Goal: Information Seeking & Learning: Learn about a topic

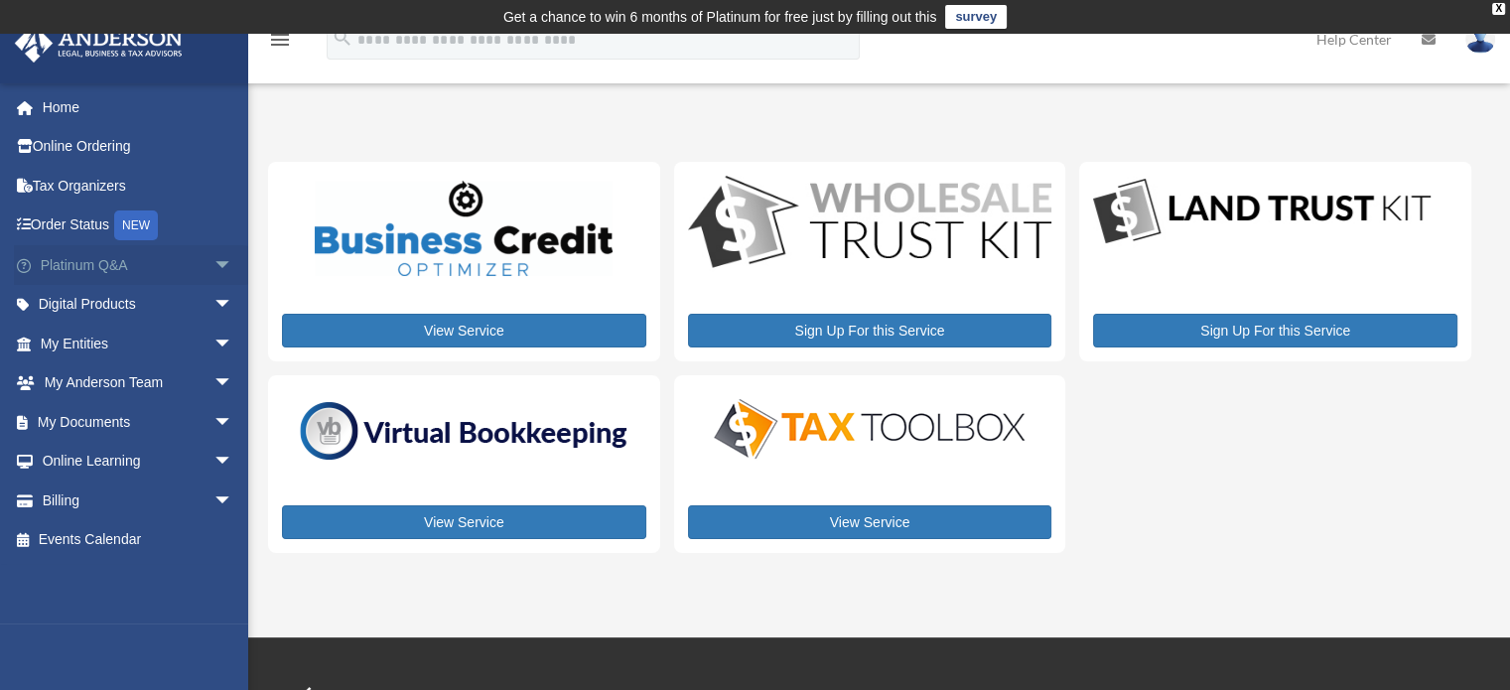
click at [102, 258] on link "Platinum Q&A arrow_drop_down" at bounding box center [138, 265] width 249 height 40
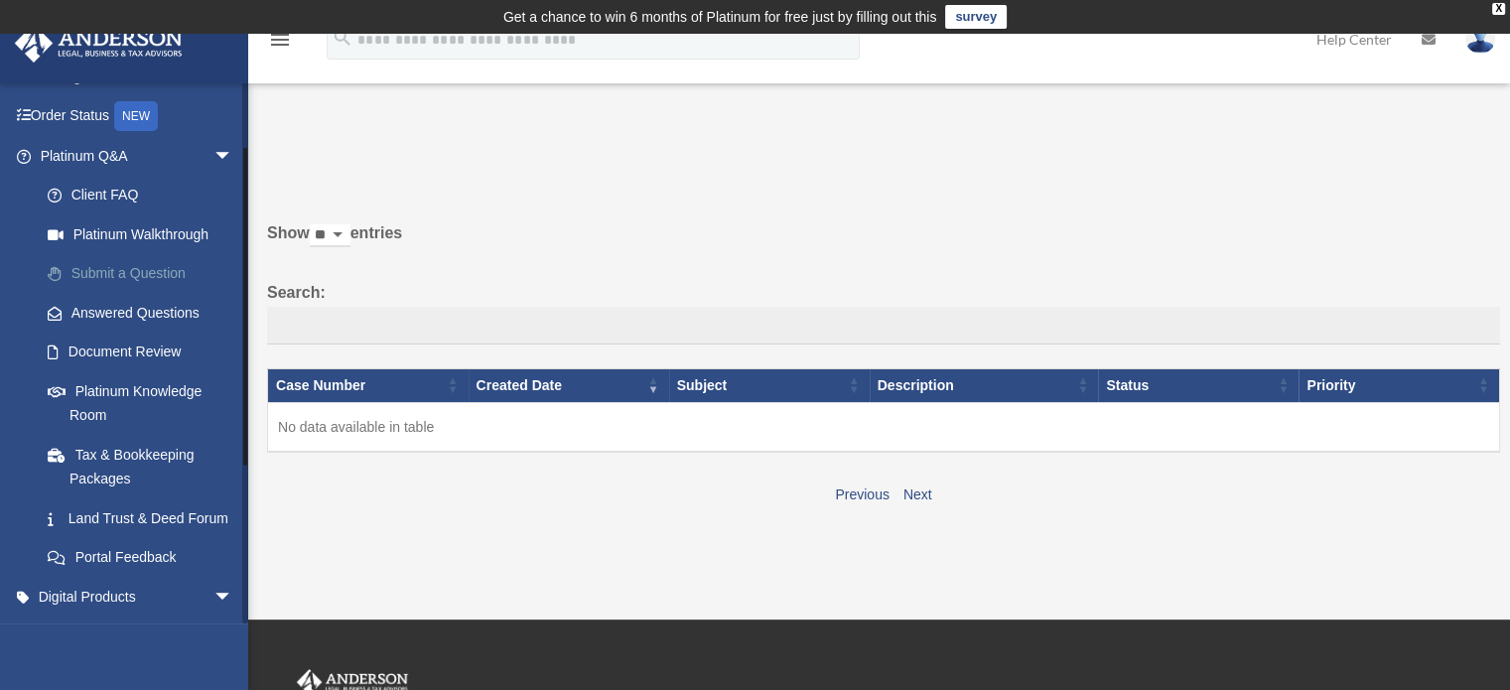
scroll to position [111, 0]
click at [111, 399] on link "Platinum Knowledge Room" at bounding box center [145, 401] width 235 height 64
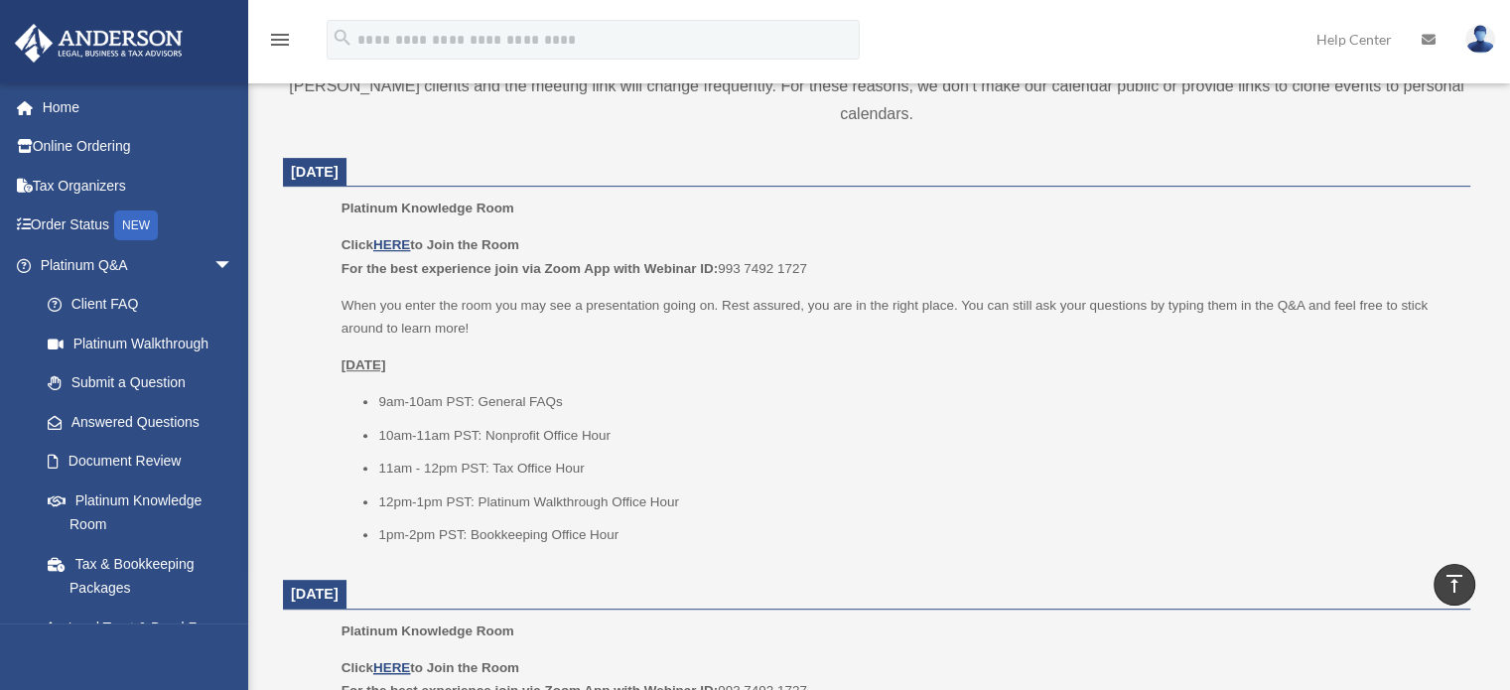
scroll to position [830, 0]
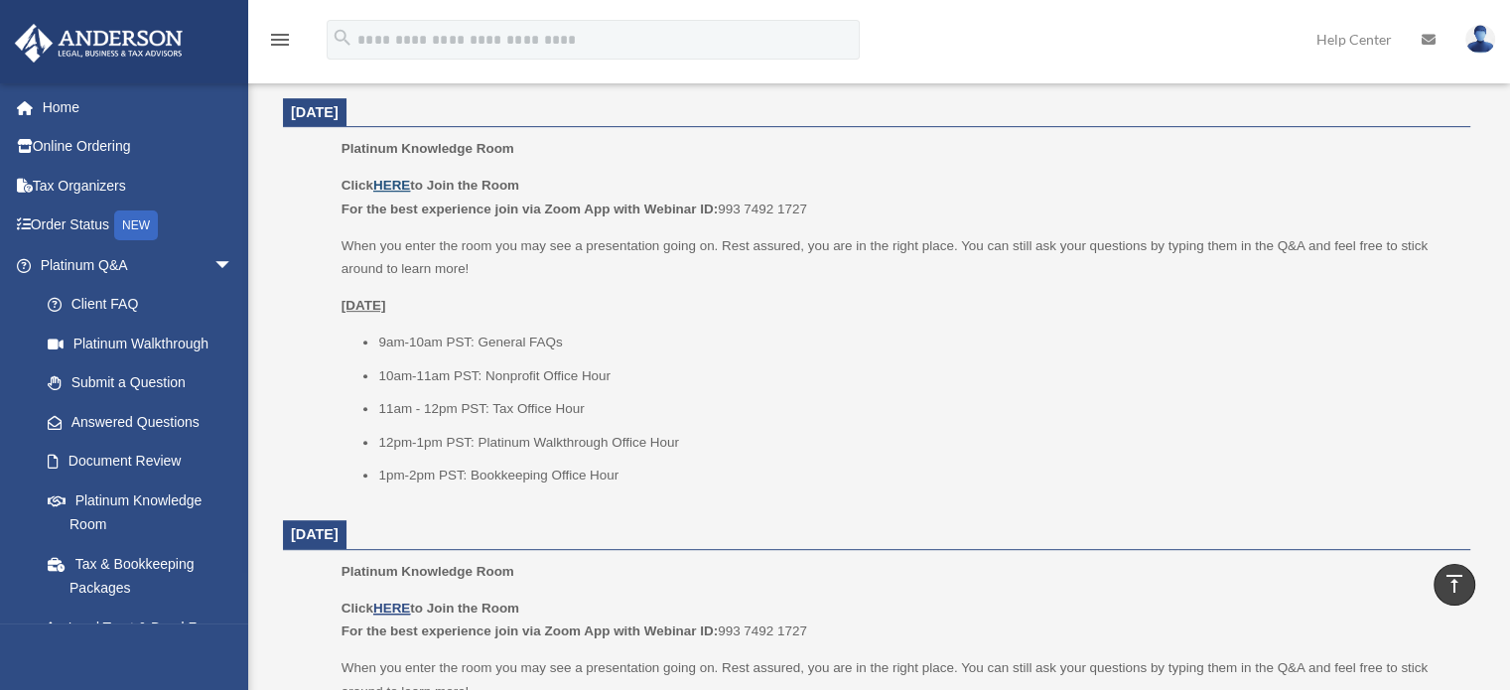
click at [393, 189] on u "HERE" at bounding box center [391, 185] width 37 height 15
